Goal: Transaction & Acquisition: Download file/media

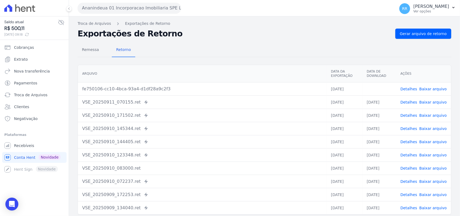
click at [139, 5] on button "Ananindeua 01 Incorporacao Imobiliaria SPE LTDA" at bounding box center [129, 8] width 103 height 11
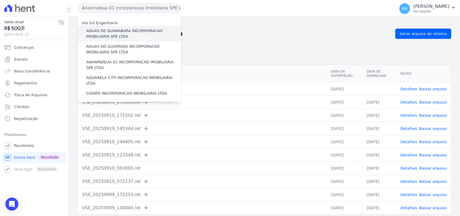
click at [113, 37] on label "AGUAS DE GUANABARA INCORPORACAO IMOBILIARIA SPE LTDA" at bounding box center [133, 33] width 95 height 11
click at [0, 0] on input "AGUAS DE GUANABARA INCORPORACAO IMOBILIARIA SPE LTDA" at bounding box center [0, 0] width 0 height 0
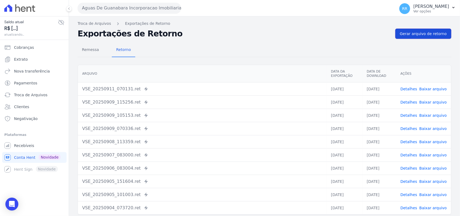
click at [403, 34] on span "Gerar arquivo de retorno" at bounding box center [423, 33] width 47 height 5
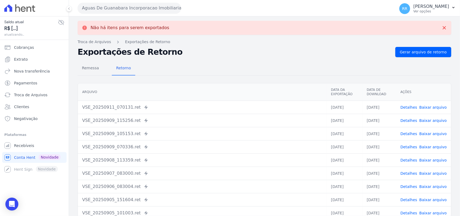
click at [112, 10] on button "Aguas De Guanabara Incorporacao Imobiliaria SPE LTDA" at bounding box center [129, 8] width 103 height 11
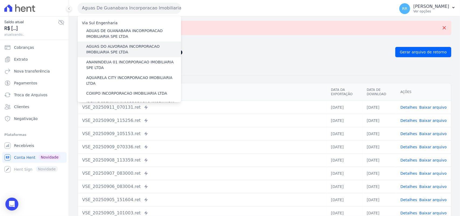
click at [105, 47] on label "AGUAS DO ALVORADA INCORPORACAO IMOBILIARIA SPE LTDA" at bounding box center [133, 49] width 95 height 11
click at [0, 0] on input "AGUAS DO ALVORADA INCORPORACAO IMOBILIARIA SPE LTDA" at bounding box center [0, 0] width 0 height 0
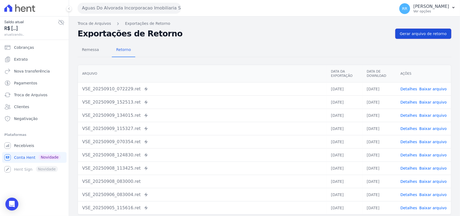
click at [430, 38] on link "Gerar arquivo de retorno" at bounding box center [423, 34] width 56 height 10
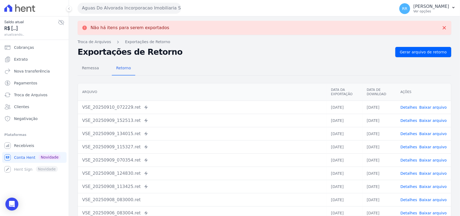
click at [114, 9] on button "Aguas Do Alvorada Incorporacao Imobiliaria SPE LTDA" at bounding box center [129, 8] width 103 height 11
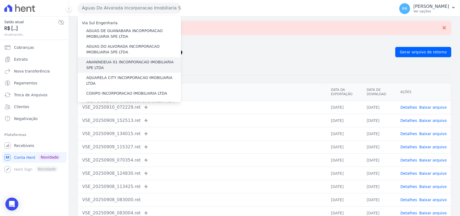
click at [106, 63] on label "ANANINDEUA 01 INCORPORACAO IMOBILIARIA SPE LTDA" at bounding box center [133, 64] width 95 height 11
click at [0, 0] on input "ANANINDEUA 01 INCORPORACAO IMOBILIARIA SPE LTDA" at bounding box center [0, 0] width 0 height 0
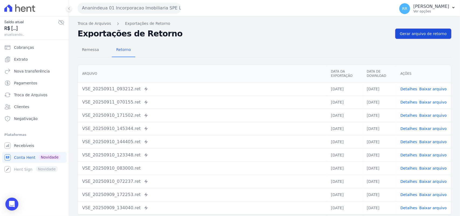
click at [417, 34] on span "Gerar arquivo de retorno" at bounding box center [423, 33] width 47 height 5
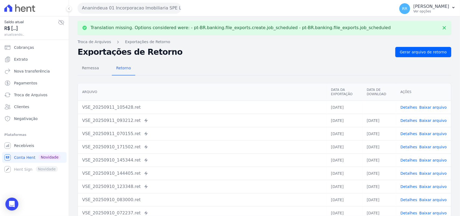
click at [431, 105] on link "Baixar arquivo" at bounding box center [432, 107] width 27 height 4
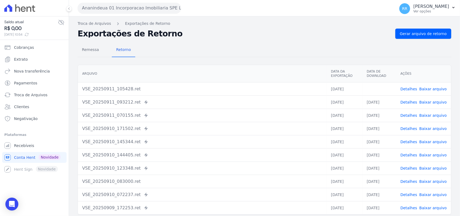
drag, startPoint x: 195, startPoint y: 41, endPoint x: 187, endPoint y: 39, distance: 7.6
click at [195, 41] on div "Remessa Retorno [GEOGRAPHIC_DATA] Data da Exportação Data de Download Ações VSE…" at bounding box center [265, 136] width 374 height 195
click at [92, 8] on button "Ananindeua 01 Incorporacao Imobiliaria SPE LTDA" at bounding box center [129, 8] width 103 height 11
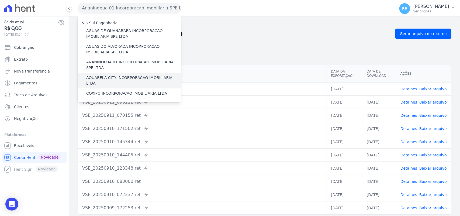
click at [102, 77] on label "AQUARELA CITY INCORPORACAO IMOBILIARIA LTDA" at bounding box center [133, 80] width 95 height 11
click at [0, 0] on input "AQUARELA CITY INCORPORACAO IMOBILIARIA LTDA" at bounding box center [0, 0] width 0 height 0
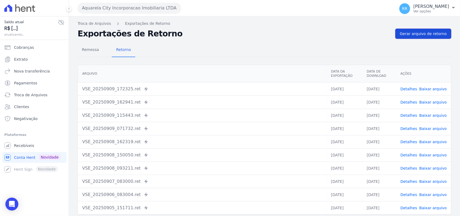
click at [402, 34] on span "Gerar arquivo de retorno" at bounding box center [423, 33] width 47 height 5
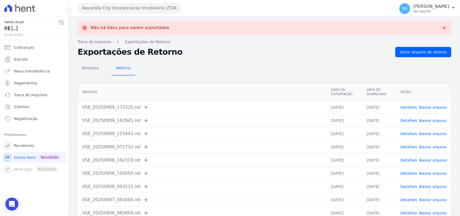
click at [88, 10] on button "Aquarela City Incorporacao Imobiliaria LTDA" at bounding box center [129, 8] width 103 height 11
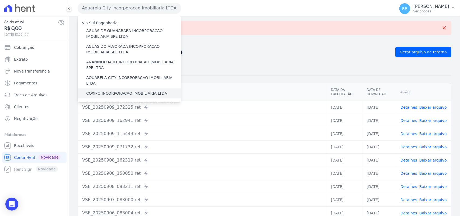
click at [97, 91] on label "COXIPO INCORPORACAO IMOBILIARIA LTDA" at bounding box center [126, 94] width 81 height 6
click at [0, 0] on input "COXIPO INCORPORACAO IMOBILIARIA LTDA" at bounding box center [0, 0] width 0 height 0
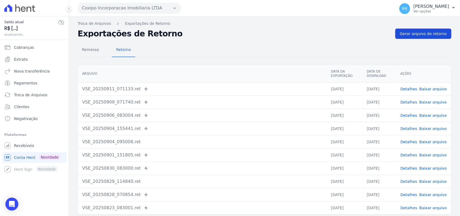
click at [429, 33] on span "Gerar arquivo de retorno" at bounding box center [423, 33] width 47 height 5
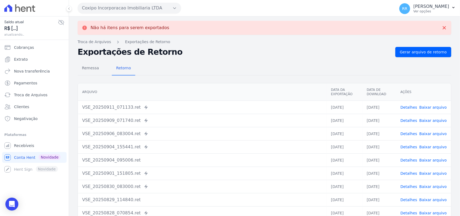
click at [107, 10] on button "Coxipo Incorporacao Imobiliaria LTDA" at bounding box center [129, 8] width 103 height 11
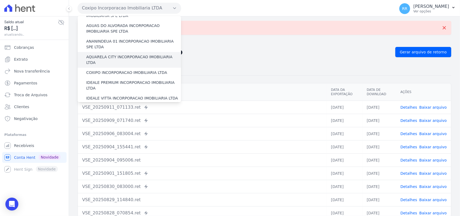
scroll to position [22, 0]
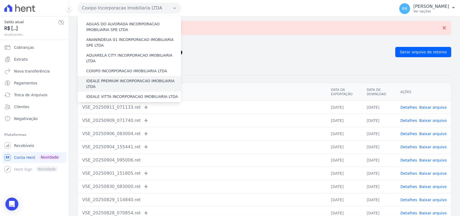
click at [105, 78] on label "IDEALE PREMIUM INCORPORACAO IMOBILIARIA LTDA" at bounding box center [133, 83] width 95 height 11
click at [0, 0] on input "IDEALE PREMIUM INCORPORACAO IMOBILIARIA LTDA" at bounding box center [0, 0] width 0 height 0
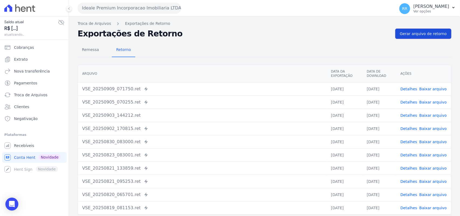
click at [417, 35] on span "Gerar arquivo de retorno" at bounding box center [423, 33] width 47 height 5
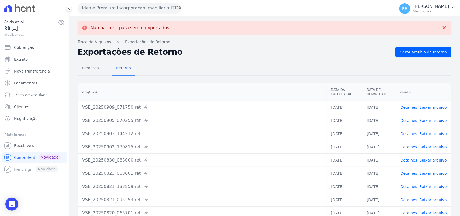
click at [114, 5] on button "Ideale Premium Incorporacao Imobiliaria LTDA" at bounding box center [129, 8] width 103 height 11
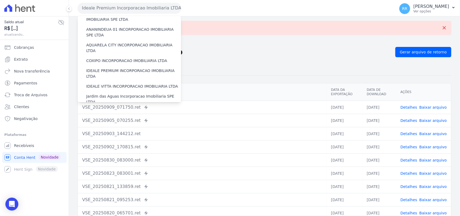
scroll to position [45, 0]
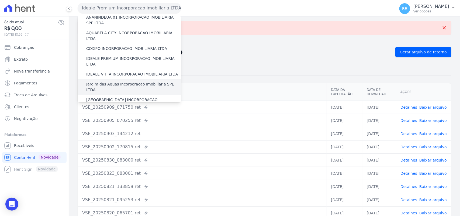
click at [106, 81] on label "Jardim das Aguas Incorporacao Imobiliaria SPE LTDA" at bounding box center [133, 86] width 95 height 11
click at [0, 0] on input "Jardim das Aguas Incorporacao Imobiliaria SPE LTDA" at bounding box center [0, 0] width 0 height 0
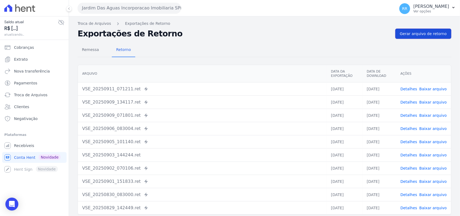
click at [432, 32] on span "Gerar arquivo de retorno" at bounding box center [423, 33] width 47 height 5
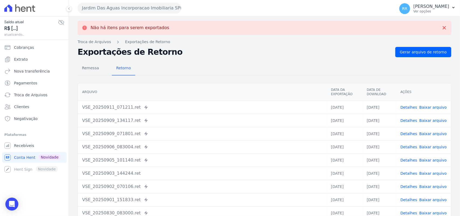
click at [121, 9] on button "Jardim Das Aguas Incorporacao Imobiliaria SPE LTDA" at bounding box center [129, 8] width 103 height 11
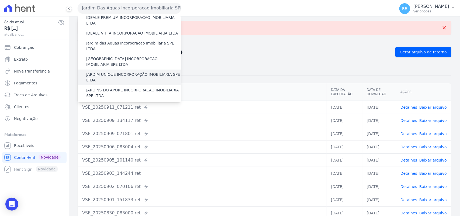
scroll to position [90, 0]
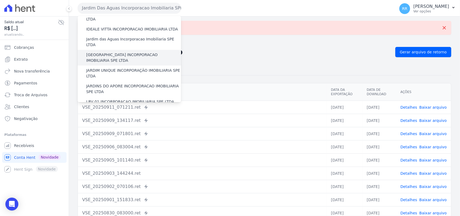
click at [104, 52] on label "[GEOGRAPHIC_DATA] INCORPORACAO IMOBILIARIA SPE LTDA" at bounding box center [133, 57] width 95 height 11
click at [0, 0] on input "[GEOGRAPHIC_DATA] INCORPORACAO IMOBILIARIA SPE LTDA" at bounding box center [0, 0] width 0 height 0
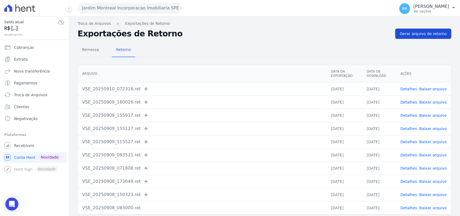
click at [416, 34] on span "Gerar arquivo de retorno" at bounding box center [423, 33] width 47 height 5
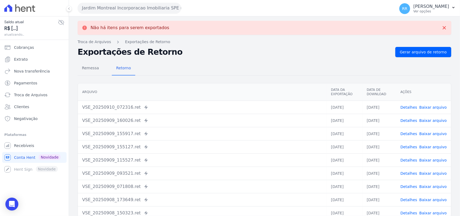
click at [114, 5] on button "Jardim Montreal Incorporacao Imobiliaria SPE LTDA" at bounding box center [129, 8] width 103 height 11
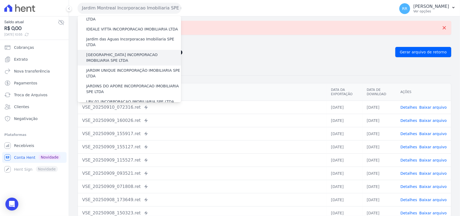
click at [111, 52] on label "[GEOGRAPHIC_DATA] INCORPORACAO IMOBILIARIA SPE LTDA" at bounding box center [133, 57] width 95 height 11
click at [0, 0] on input "[GEOGRAPHIC_DATA] INCORPORACAO IMOBILIARIA SPE LTDA" at bounding box center [0, 0] width 0 height 0
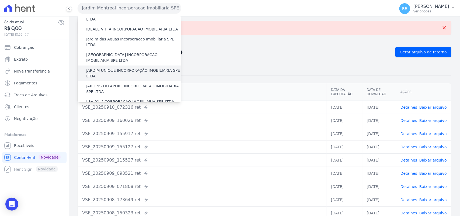
click at [108, 68] on label "JARDIM UNIQUE INCORPORAÇÃO IMOBILIARIA SPE LTDA" at bounding box center [133, 73] width 95 height 11
click at [0, 0] on input "JARDIM UNIQUE INCORPORAÇÃO IMOBILIARIA SPE LTDA" at bounding box center [0, 0] width 0 height 0
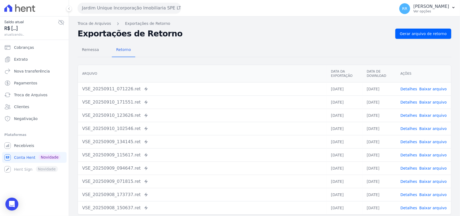
click at [432, 27] on div "Troca de Arquivos Exportações de Retorno Exportações de Retorno Gerar arquivo d…" at bounding box center [264, 126] width 391 height 221
click at [428, 30] on link "Gerar arquivo de retorno" at bounding box center [423, 34] width 56 height 10
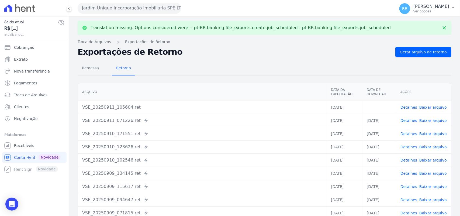
click at [433, 102] on td "Detalhes Baixar arquivo" at bounding box center [423, 106] width 55 height 13
click at [433, 103] on td "Detalhes Baixar arquivo" at bounding box center [423, 106] width 55 height 13
click at [432, 106] on link "Baixar arquivo" at bounding box center [432, 107] width 27 height 4
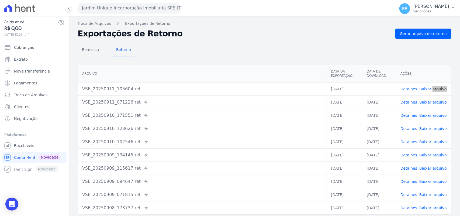
click at [268, 49] on div "Remessa Retorno" at bounding box center [265, 50] width 374 height 14
click at [138, 10] on button "Jardim Unique Incorporação Imobiliaria SPE LTDA" at bounding box center [129, 8] width 103 height 11
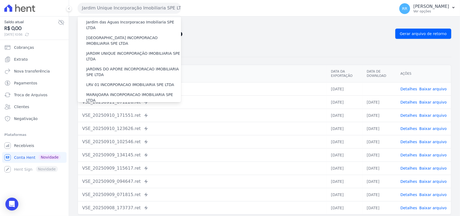
scroll to position [112, 0]
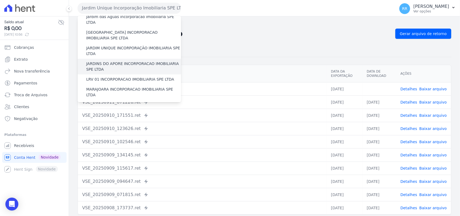
click at [108, 61] on label "JARDINS DO APORE INCORPORACAO IMOBILIARIA SPE LTDA" at bounding box center [133, 66] width 95 height 11
click at [0, 0] on input "JARDINS DO APORE INCORPORACAO IMOBILIARIA SPE LTDA" at bounding box center [0, 0] width 0 height 0
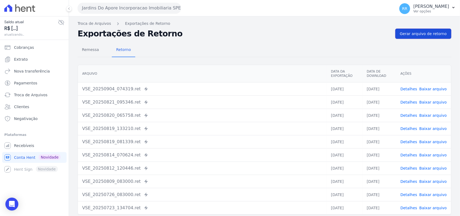
click at [426, 34] on span "Gerar arquivo de retorno" at bounding box center [423, 33] width 47 height 5
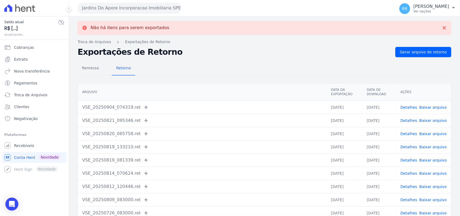
click at [117, 9] on button "Jardins Do Apore Incorporacao Imobiliaria SPE LTDA" at bounding box center [129, 8] width 103 height 11
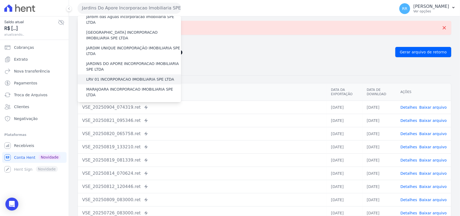
click at [120, 77] on label "LRV 01 INCORPORACAO IMOBILIARIA SPE LTDA" at bounding box center [130, 80] width 88 height 6
click at [0, 0] on input "LRV 01 INCORPORACAO IMOBILIARIA SPE LTDA" at bounding box center [0, 0] width 0 height 0
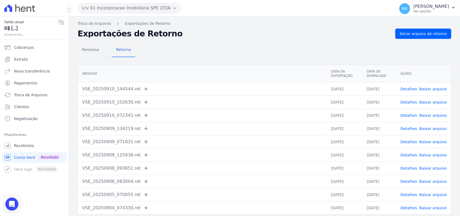
click at [428, 39] on div "Remessa Retorno [GEOGRAPHIC_DATA] Data da Exportação Data de Download Ações VSE…" at bounding box center [265, 136] width 374 height 195
click at [428, 37] on link "Gerar arquivo de retorno" at bounding box center [423, 34] width 56 height 10
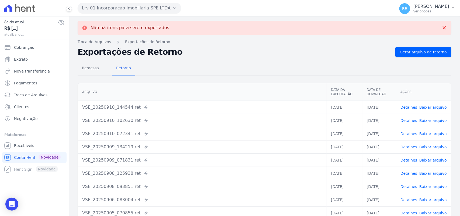
click at [112, 9] on button "Lrv 01 Incorporacao Imobiliaria SPE LTDA" at bounding box center [129, 8] width 103 height 11
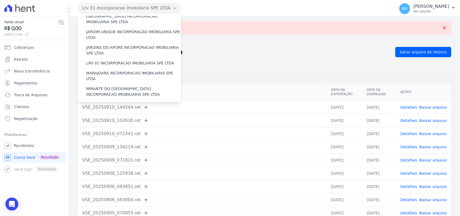
scroll to position [123, 0]
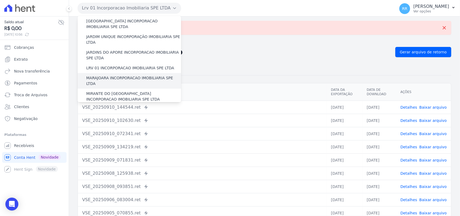
click at [111, 75] on label "MARAJOARA INCORPORACAO IMOBILIARIA SPE LTDA" at bounding box center [133, 80] width 95 height 11
click at [0, 0] on input "MARAJOARA INCORPORACAO IMOBILIARIA SPE LTDA" at bounding box center [0, 0] width 0 height 0
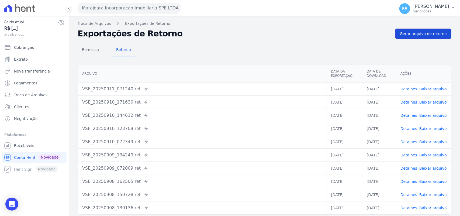
click at [420, 36] on span "Gerar arquivo de retorno" at bounding box center [423, 33] width 47 height 5
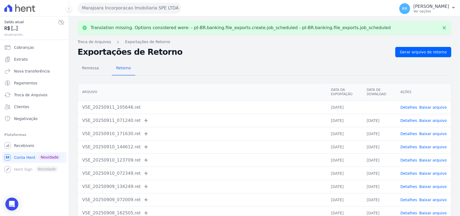
click at [434, 105] on link "Baixar arquivo" at bounding box center [432, 107] width 27 height 4
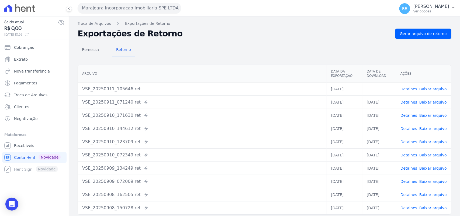
click at [276, 49] on div "Remessa Retorno" at bounding box center [265, 50] width 374 height 14
click at [434, 88] on link "Baixar arquivo" at bounding box center [432, 89] width 27 height 4
click at [223, 52] on div "Remessa Retorno" at bounding box center [265, 50] width 374 height 14
click at [107, 14] on div "Marajoara Incorporacao Imobiliaria SPE LTDA Via Sul Engenharia AGUAS DE [GEOGRA…" at bounding box center [235, 8] width 315 height 17
click at [108, 9] on button "Marajoara Incorporacao Imobiliaria SPE LTDA" at bounding box center [129, 8] width 103 height 11
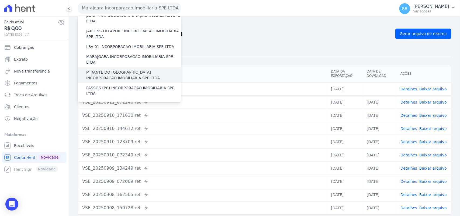
scroll to position [146, 0]
click at [97, 68] on label "MIRANTE DO [GEOGRAPHIC_DATA] INCORPORACAO IMOBILIARIA SPE LTDA" at bounding box center [133, 73] width 95 height 11
click at [0, 0] on input "MIRANTE DO [GEOGRAPHIC_DATA] INCORPORACAO IMOBILIARIA SPE LTDA" at bounding box center [0, 0] width 0 height 0
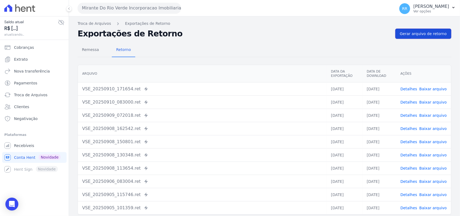
click at [418, 34] on span "Gerar arquivo de retorno" at bounding box center [423, 33] width 47 height 5
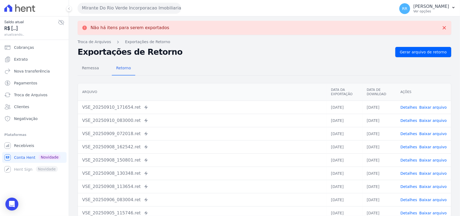
click at [123, 10] on button "Mirante Do Rio Verde Incorporacao Imobiliaria SPE LTDA" at bounding box center [129, 8] width 103 height 11
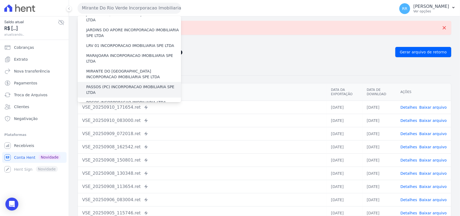
click at [114, 82] on div "PASSOS (PC) INCORPORACAO IMOBILIARIA SPE LTDA" at bounding box center [129, 90] width 103 height 16
click at [113, 84] on label "PASSOS (PC) INCORPORACAO IMOBILIARIA SPE LTDA" at bounding box center [133, 89] width 95 height 11
click at [0, 0] on input "PASSOS (PC) INCORPORACAO IMOBILIARIA SPE LTDA" at bounding box center [0, 0] width 0 height 0
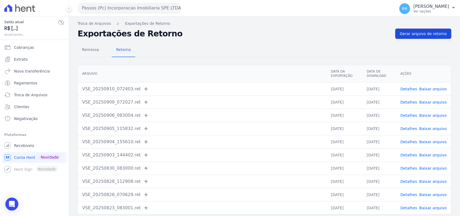
click at [426, 35] on span "Gerar arquivo de retorno" at bounding box center [423, 33] width 47 height 5
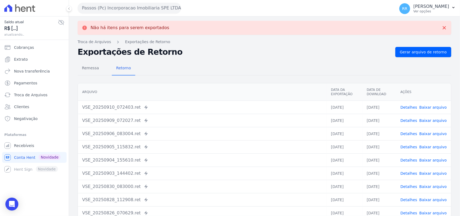
click at [105, 12] on button "Passos (Pc) Incorporacao Imobiliaria SPE LTDA" at bounding box center [129, 8] width 103 height 11
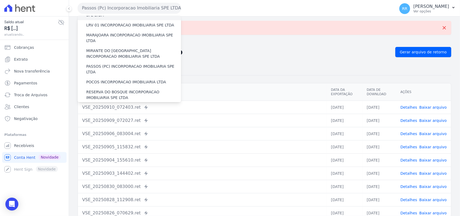
scroll to position [168, 0]
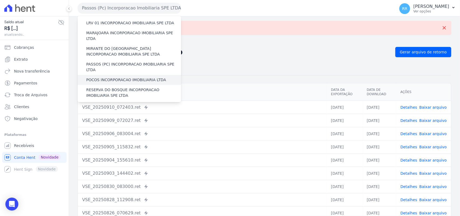
click at [103, 77] on label "POCOS INCORPORACAO IMOBILIARIA LTDA" at bounding box center [126, 80] width 80 height 6
click at [0, 0] on input "POCOS INCORPORACAO IMOBILIARIA LTDA" at bounding box center [0, 0] width 0 height 0
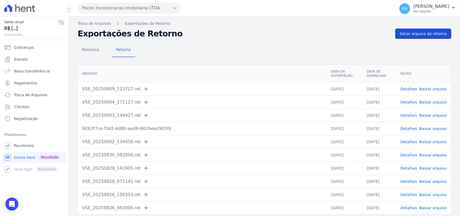
click at [418, 33] on span "Gerar arquivo de retorno" at bounding box center [423, 33] width 47 height 5
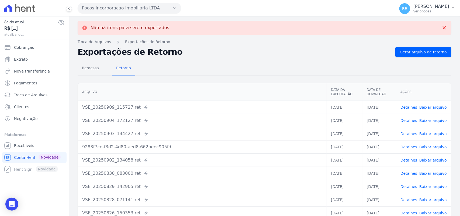
click at [102, 10] on button "Pocos Incorporacao Imobiliaria LTDA" at bounding box center [129, 8] width 103 height 11
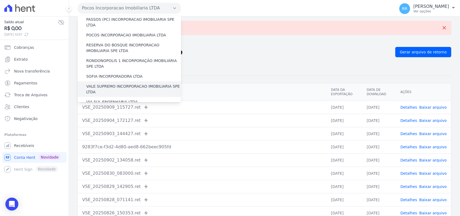
scroll to position [202, 0]
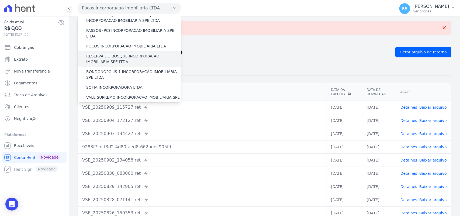
click at [108, 53] on label "RESERVA DO BOSQUE INCORPORACAO IMOBILIARIA SPE LTDA" at bounding box center [133, 58] width 95 height 11
click at [0, 0] on input "RESERVA DO BOSQUE INCORPORACAO IMOBILIARIA SPE LTDA" at bounding box center [0, 0] width 0 height 0
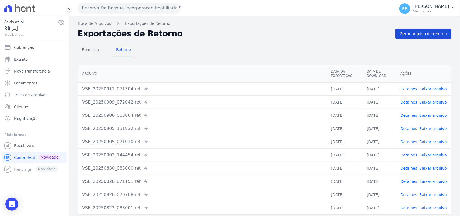
click at [415, 34] on span "Gerar arquivo de retorno" at bounding box center [423, 33] width 47 height 5
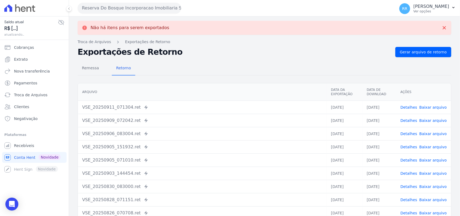
click at [162, 12] on button "Reserva Do Bosque Incorporacao Imobiliaria SPE LTDA" at bounding box center [129, 8] width 103 height 11
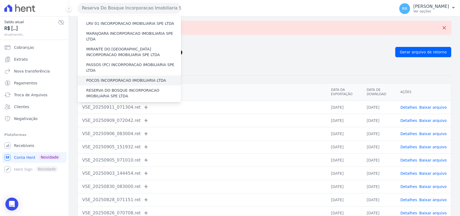
scroll to position [168, 0]
click at [92, 103] on label "RONDONOPOLIS 1 INCORPORAÇÃO IMOBILIÁRIA SPE LTDA" at bounding box center [133, 108] width 95 height 11
click at [0, 0] on input "RONDONOPOLIS 1 INCORPORAÇÃO IMOBILIÁRIA SPE LTDA" at bounding box center [0, 0] width 0 height 0
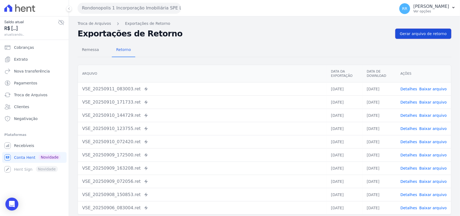
click at [418, 32] on span "Gerar arquivo de retorno" at bounding box center [423, 33] width 47 height 5
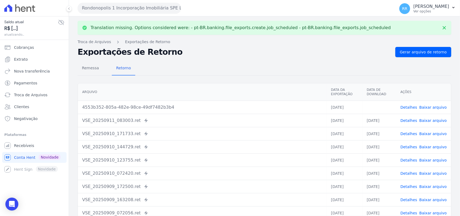
click at [425, 106] on link "Baixar arquivo" at bounding box center [432, 107] width 27 height 4
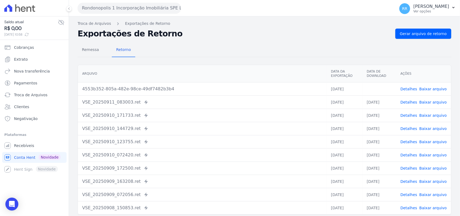
click at [268, 33] on h2 "Exportações de Retorno" at bounding box center [234, 34] width 313 height 8
click at [117, 7] on button "Rondonopolis 1 Incorporação Imobiliária SPE LTDA" at bounding box center [129, 8] width 103 height 11
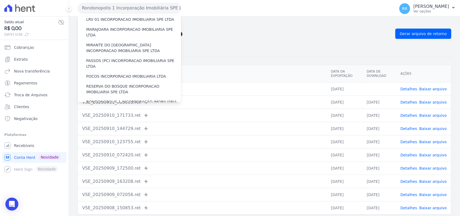
scroll to position [179, 0]
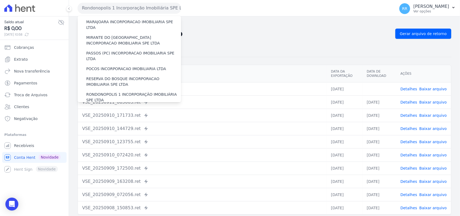
click at [109, 107] on label "SOFIA INCORPORADORA LTDA" at bounding box center [114, 110] width 56 height 6
click at [0, 0] on input "SOFIA INCORPORADORA LTDA" at bounding box center [0, 0] width 0 height 0
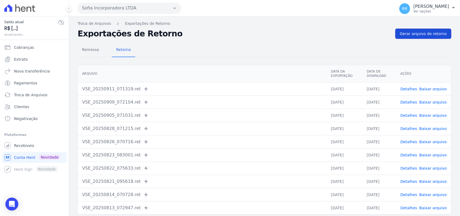
click at [406, 34] on span "Gerar arquivo de retorno" at bounding box center [423, 33] width 47 height 5
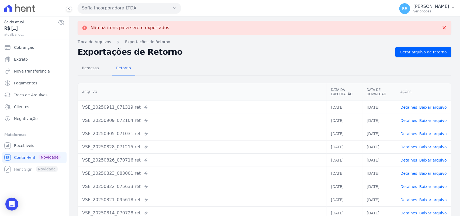
click at [133, 6] on button "Sofia Incorporadora LTDA" at bounding box center [129, 8] width 103 height 11
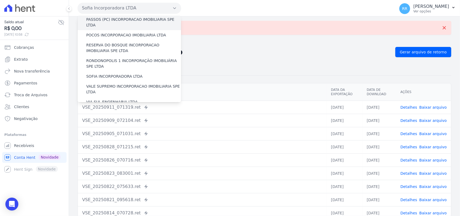
scroll to position [224, 0]
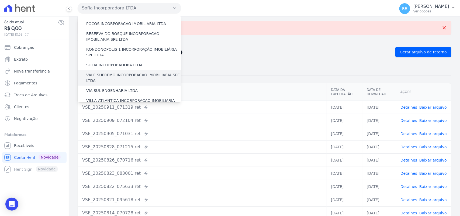
click at [106, 72] on label "VALE SUPREMO INCORPORACAO IMOBILIARIA SPE LTDA" at bounding box center [133, 77] width 95 height 11
click at [0, 0] on input "VALE SUPREMO INCORPORACAO IMOBILIARIA SPE LTDA" at bounding box center [0, 0] width 0 height 0
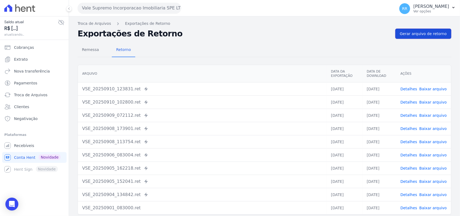
click at [421, 32] on span "Gerar arquivo de retorno" at bounding box center [423, 33] width 47 height 5
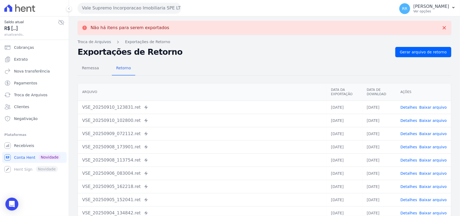
click at [112, 10] on button "Vale Supremo Incorporacao Imobiliaria SPE LTDA" at bounding box center [129, 8] width 103 height 11
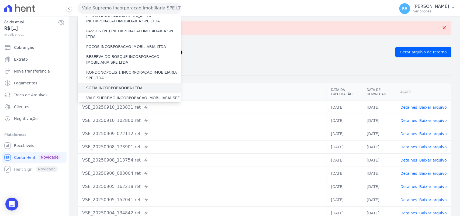
scroll to position [246, 0]
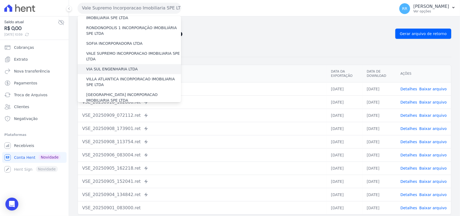
click at [106, 66] on label "VIA SUL ENGENHARIA LTDA" at bounding box center [111, 69] width 51 height 6
click at [0, 0] on input "VIA SUL ENGENHARIA LTDA" at bounding box center [0, 0] width 0 height 0
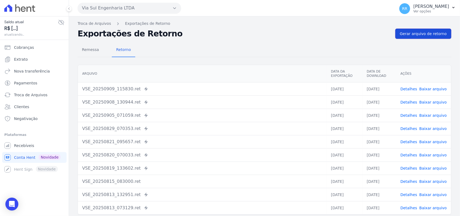
click at [417, 32] on span "Gerar arquivo de retorno" at bounding box center [423, 33] width 47 height 5
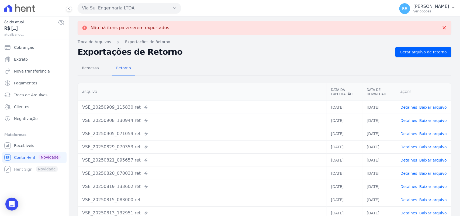
click at [128, 11] on button "Via Sul Engenharia LTDA" at bounding box center [129, 8] width 103 height 11
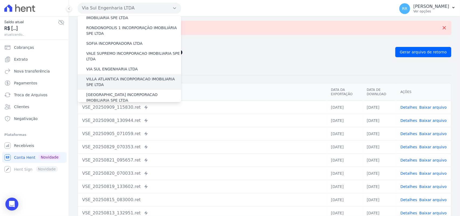
click at [109, 76] on label "VILLA ATLANTICA INCORPORACAO IMOBILIARIA SPE LTDA" at bounding box center [133, 81] width 95 height 11
click at [0, 0] on input "VILLA ATLANTICA INCORPORACAO IMOBILIARIA SPE LTDA" at bounding box center [0, 0] width 0 height 0
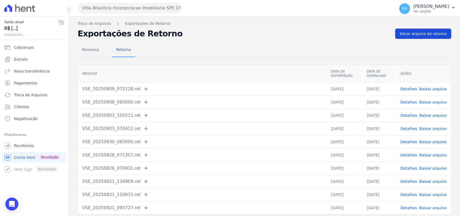
click at [408, 33] on span "Gerar arquivo de retorno" at bounding box center [423, 33] width 47 height 5
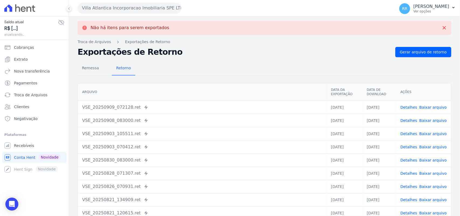
click at [110, 7] on button "Villa Atlantica Incorporacao Imobiliaria SPE LTDA" at bounding box center [129, 8] width 103 height 11
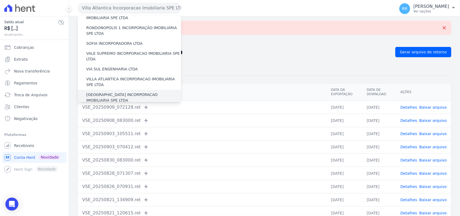
click at [107, 92] on label "[GEOGRAPHIC_DATA] INCORPORACAO IMOBILIARIA SPE LTDA" at bounding box center [133, 97] width 95 height 11
click at [0, 0] on input "[GEOGRAPHIC_DATA] INCORPORACAO IMOBILIARIA SPE LTDA" at bounding box center [0, 0] width 0 height 0
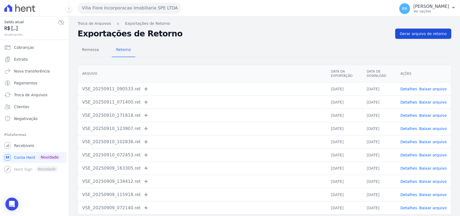
click at [428, 36] on span "Gerar arquivo de retorno" at bounding box center [423, 33] width 47 height 5
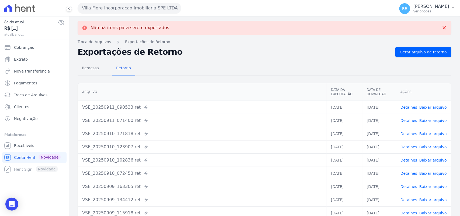
click at [150, 11] on button "Villa Fiore Incorporacao Imobiliaria SPE LTDA" at bounding box center [129, 8] width 103 height 11
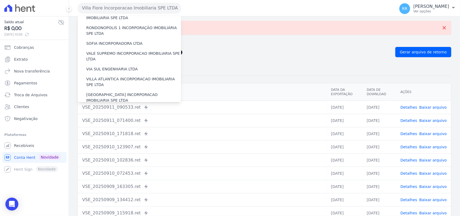
click at [124, 108] on label "VILLA TROPICAL INCORPORAÇÃO IMOBILIÁRIA SPE LTDA" at bounding box center [133, 113] width 95 height 11
click at [0, 0] on input "VILLA TROPICAL INCORPORAÇÃO IMOBILIÁRIA SPE LTDA" at bounding box center [0, 0] width 0 height 0
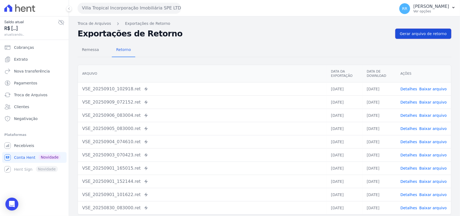
click at [422, 33] on span "Gerar arquivo de retorno" at bounding box center [423, 33] width 47 height 5
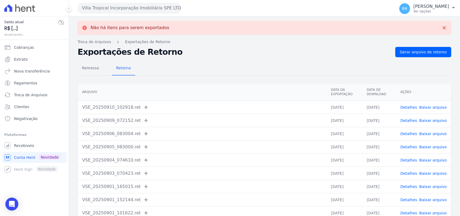
click at [148, 8] on button "Villa Tropical Incorporação Imobiliária SPE LTDA" at bounding box center [129, 8] width 103 height 11
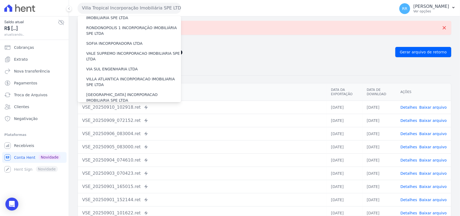
click at [241, 70] on div "Remessa Retorno" at bounding box center [265, 68] width 374 height 14
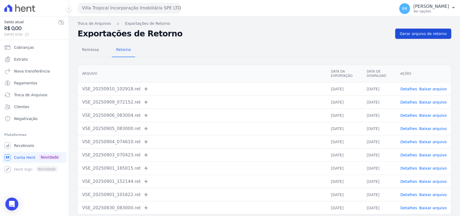
click at [408, 30] on link "Gerar arquivo de retorno" at bounding box center [423, 34] width 56 height 10
